Goal: Task Accomplishment & Management: Use online tool/utility

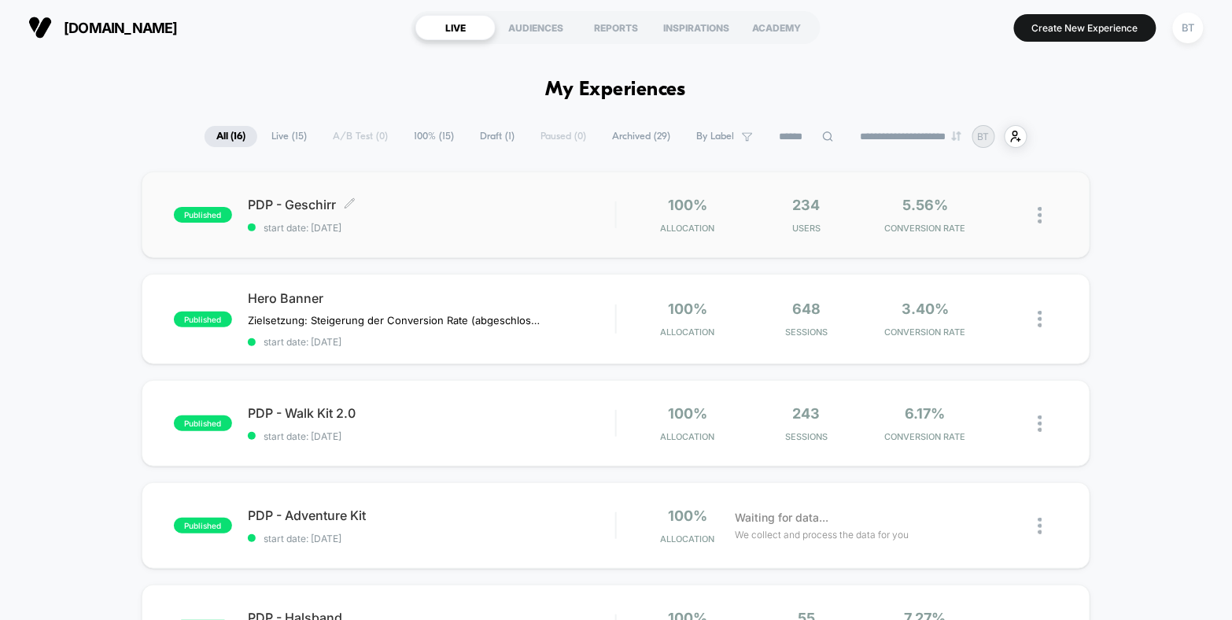
click at [579, 232] on span "start date: [DATE]" at bounding box center [432, 228] width 368 height 12
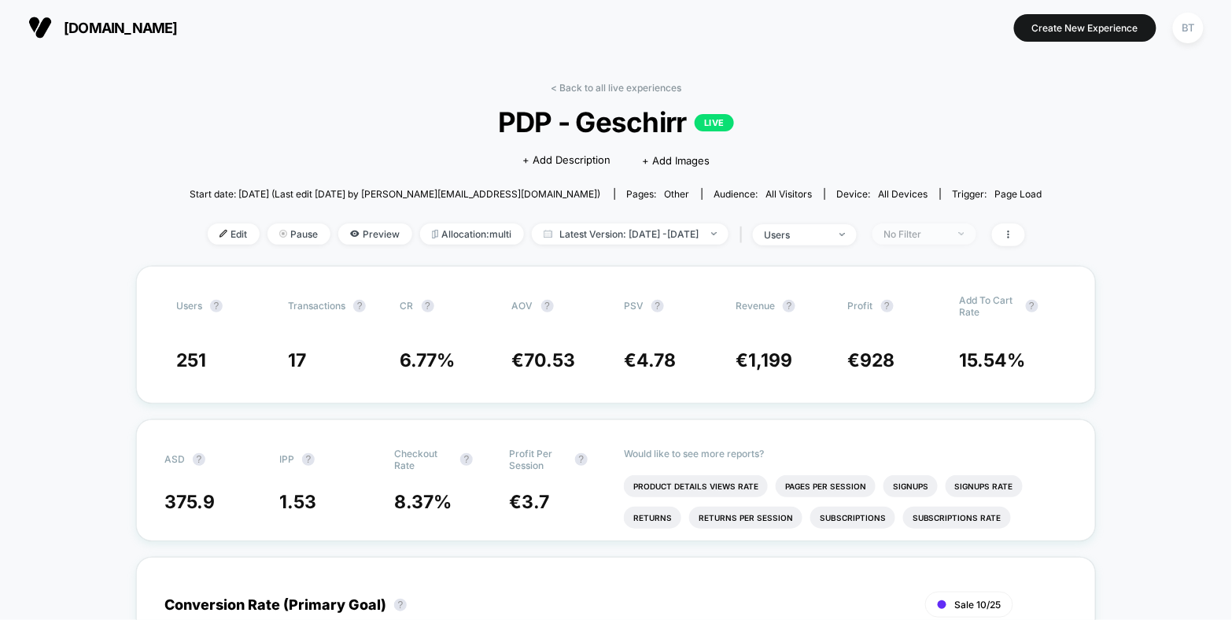
click at [911, 235] on div "No Filter" at bounding box center [916, 234] width 63 height 12
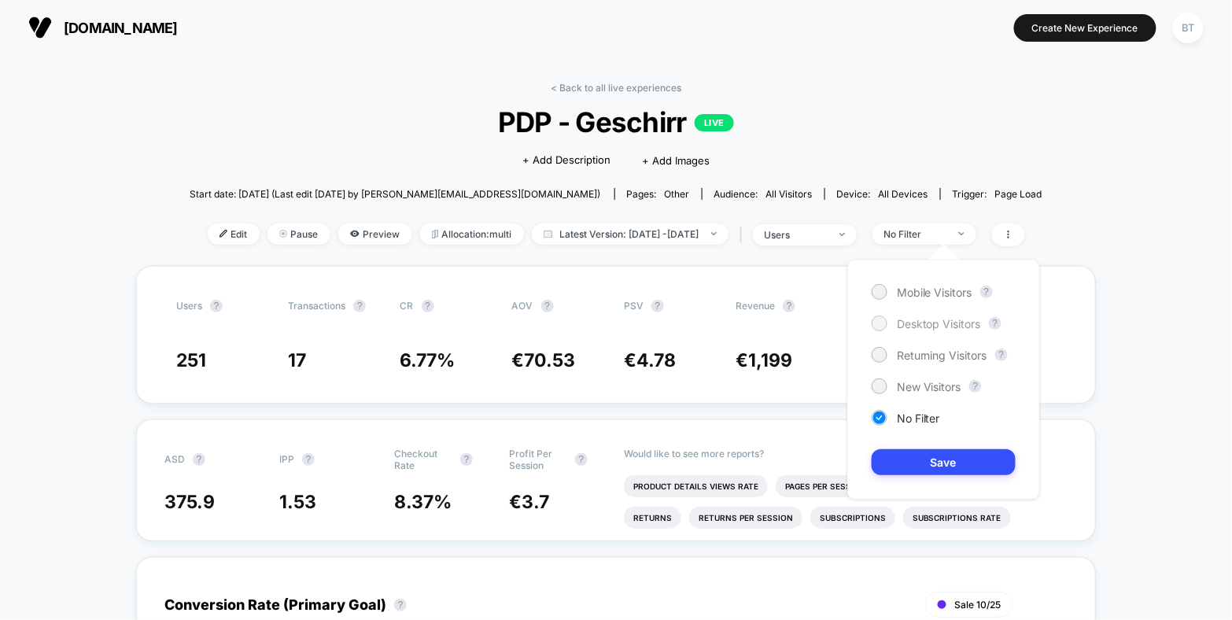
click at [892, 321] on div "Desktop Visitors" at bounding box center [926, 324] width 109 height 16
click at [903, 459] on button "Save" at bounding box center [944, 462] width 144 height 26
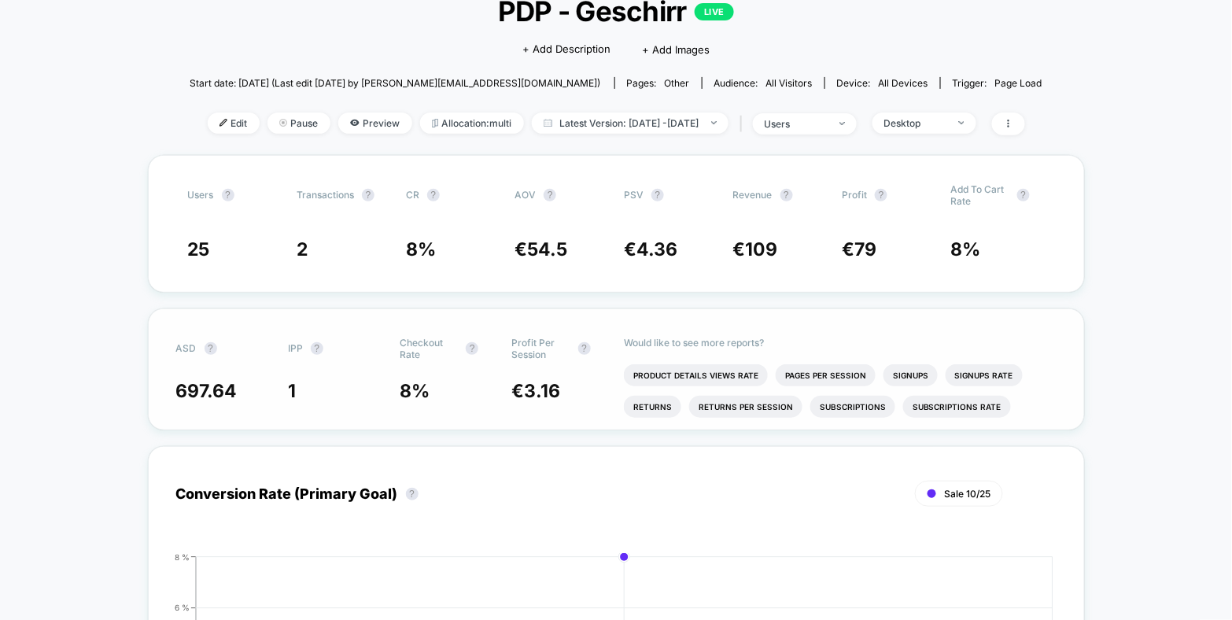
scroll to position [18, 0]
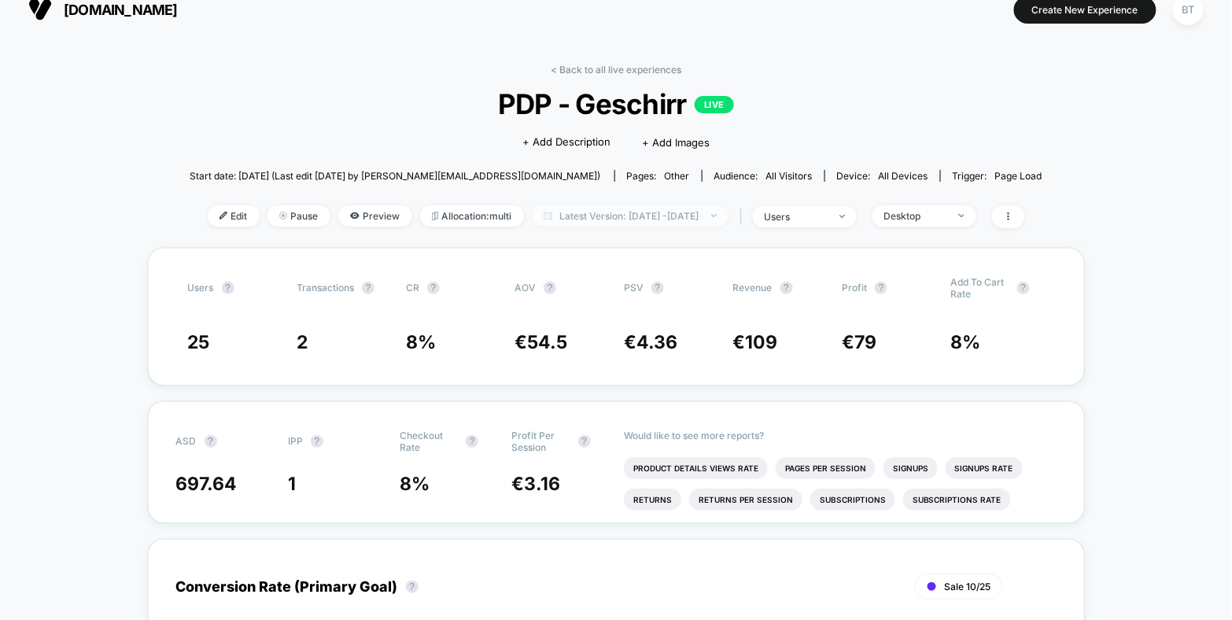
click at [699, 224] on span "Latest Version: [DATE] - [DATE]" at bounding box center [630, 215] width 197 height 21
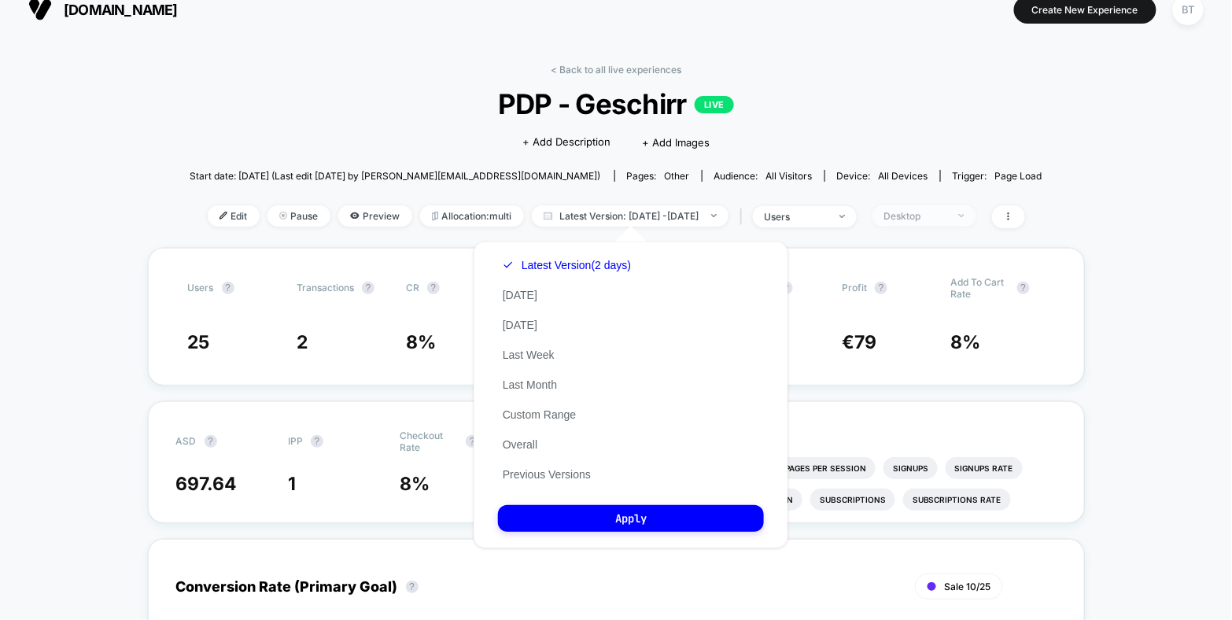
click at [913, 219] on div "Desktop" at bounding box center [916, 216] width 63 height 12
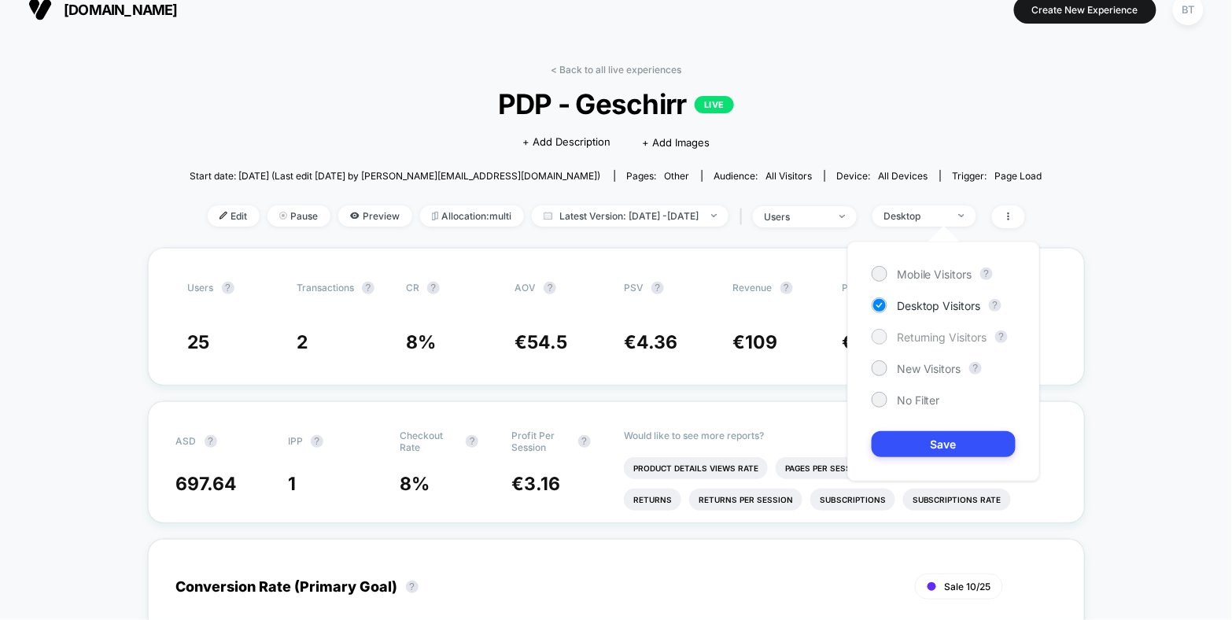
click at [885, 329] on div "Returning Visitors" at bounding box center [930, 337] width 116 height 16
click at [895, 456] on button "Save" at bounding box center [944, 444] width 144 height 26
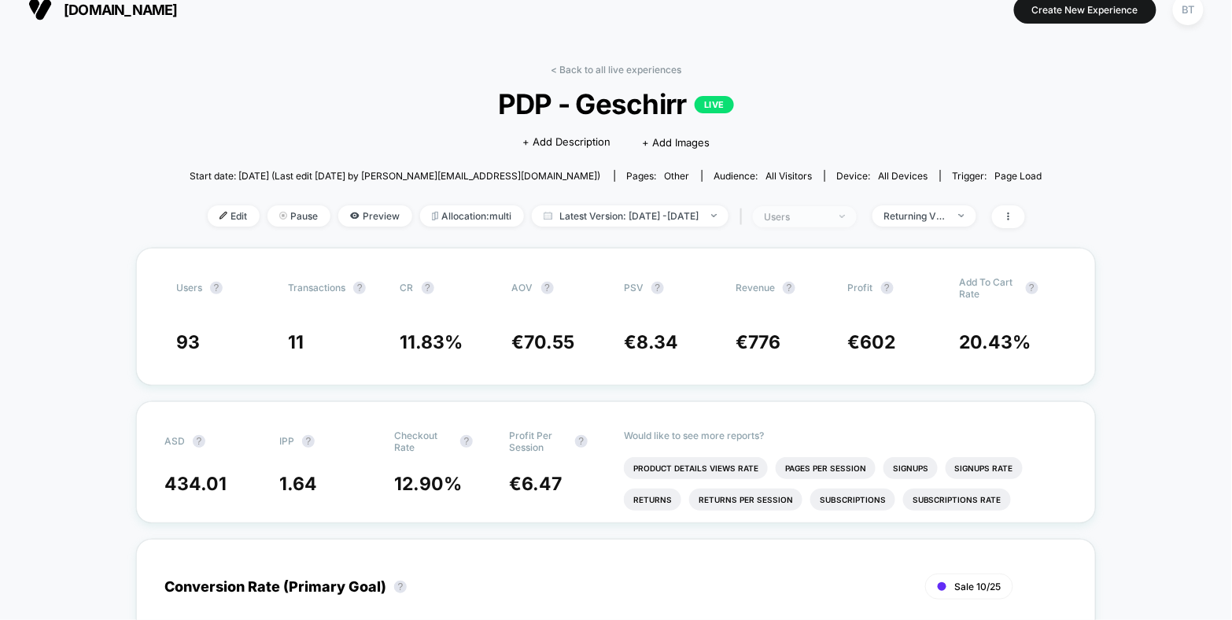
click at [828, 216] on div "users" at bounding box center [796, 217] width 63 height 12
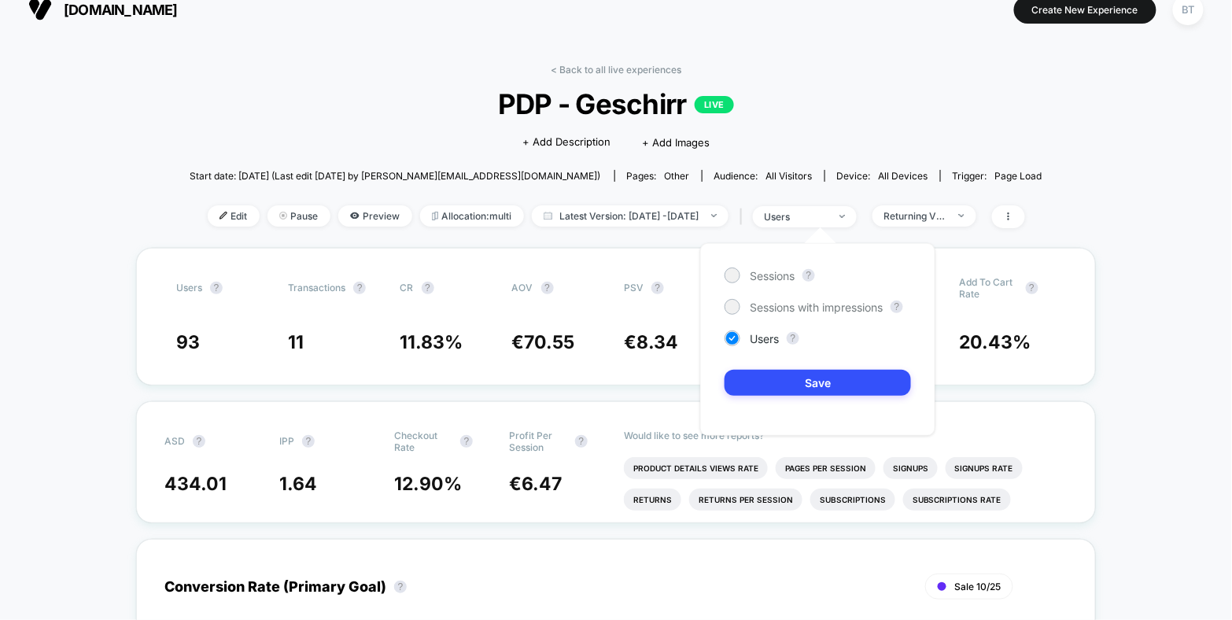
click at [801, 272] on div "Sessions ?" at bounding box center [818, 276] width 187 height 16
click at [777, 278] on span "Sessions" at bounding box center [772, 275] width 45 height 13
click at [781, 378] on button "Save" at bounding box center [818, 383] width 187 height 26
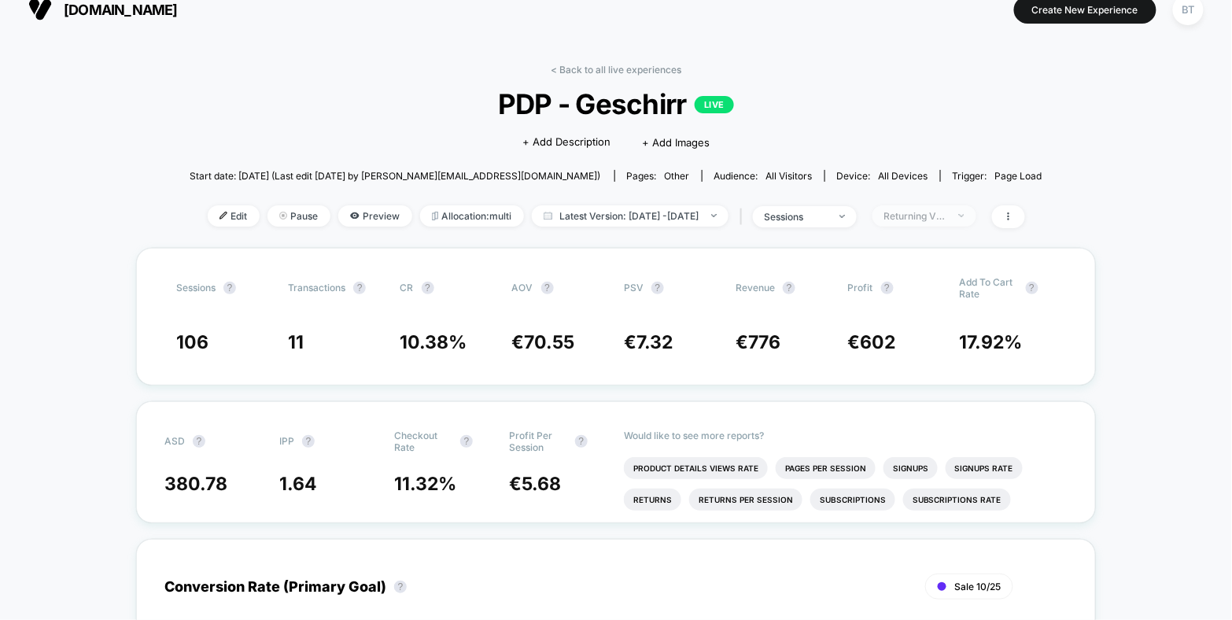
click at [938, 212] on div "Returning Visitors" at bounding box center [916, 216] width 63 height 12
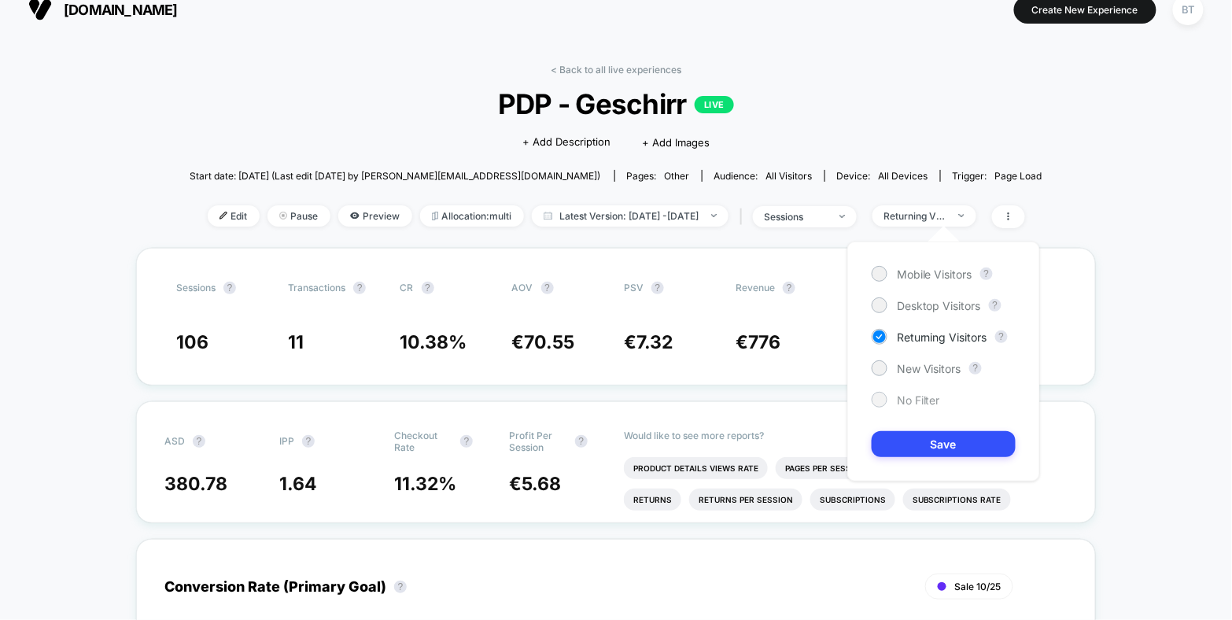
click at [921, 401] on span "No Filter" at bounding box center [918, 400] width 43 height 13
click at [915, 444] on button "Save" at bounding box center [944, 444] width 144 height 26
